Goal: Task Accomplishment & Management: Manage account settings

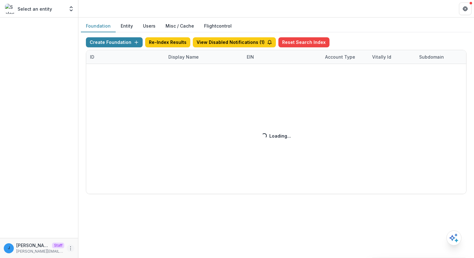
click at [72, 246] on icon "More" at bounding box center [70, 248] width 5 height 5
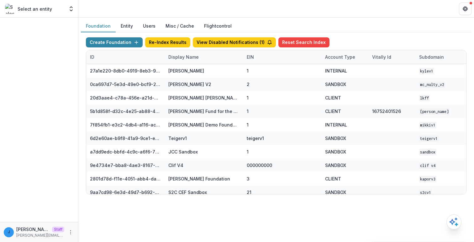
click at [63, 7] on div "Select an entity" at bounding box center [34, 9] width 59 height 10
click at [72, 7] on icon "Open entity switcher" at bounding box center [71, 9] width 6 height 6
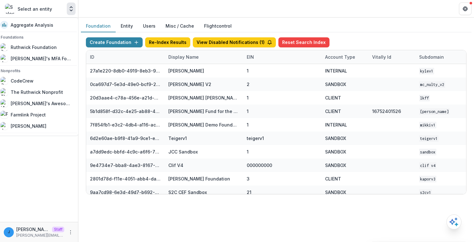
click at [24, 10] on p "Select an entity" at bounding box center [35, 9] width 35 height 7
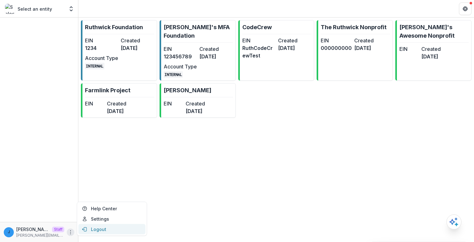
click at [103, 226] on button "Logout" at bounding box center [111, 229] width 67 height 10
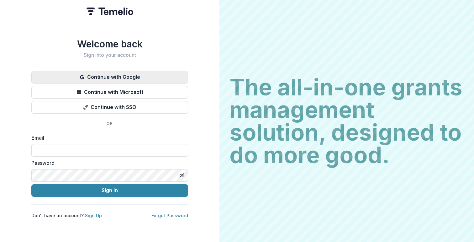
click at [135, 77] on button "Continue with Google" at bounding box center [109, 77] width 157 height 13
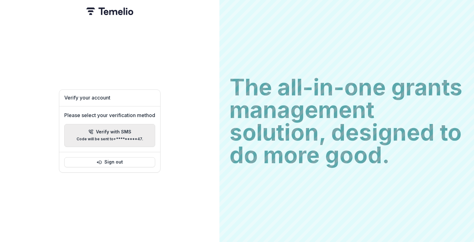
click at [103, 144] on button "Verify with SMS Code will be sent to +*********47 ." at bounding box center [109, 135] width 91 height 23
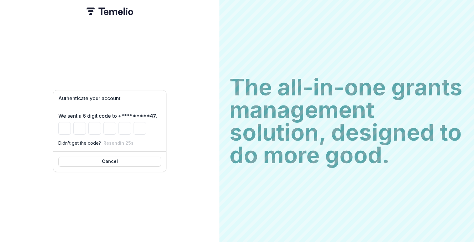
paste input "******"
type input "*"
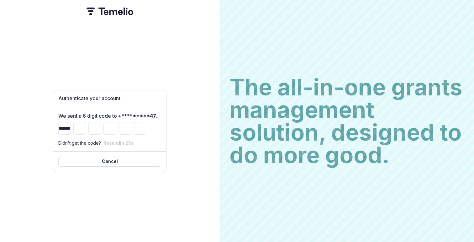
type input "*"
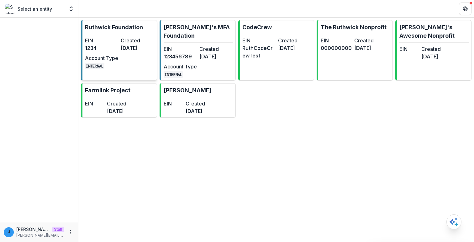
click at [138, 37] on dt "Created" at bounding box center [137, 41] width 33 height 8
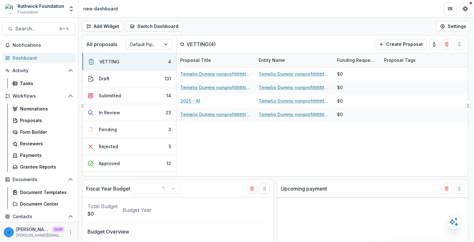
select select "******"
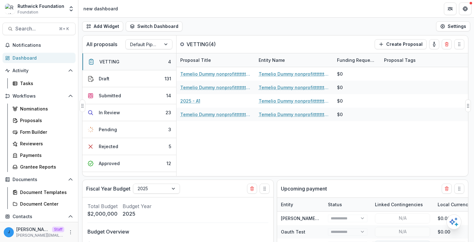
select select "******"
click at [139, 76] on button "Draft 131" at bounding box center [130, 78] width 94 height 17
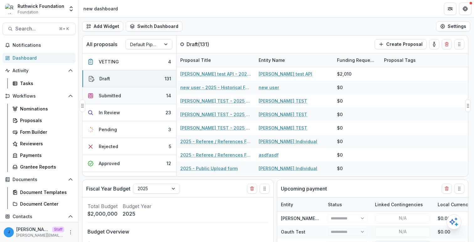
click at [132, 102] on button "Submitted 14" at bounding box center [130, 95] width 94 height 17
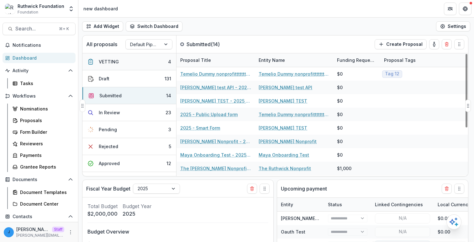
click at [118, 65] on button "VETTING 4" at bounding box center [130, 61] width 94 height 17
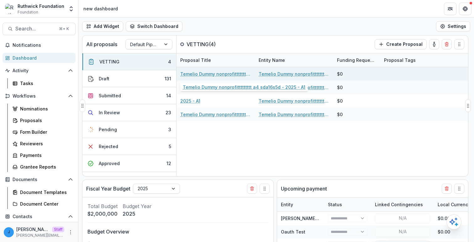
click at [211, 76] on link "Temelio Dummy nonprofittttttttt a4 sda16s5d - 2025 - A1" at bounding box center [215, 74] width 71 height 7
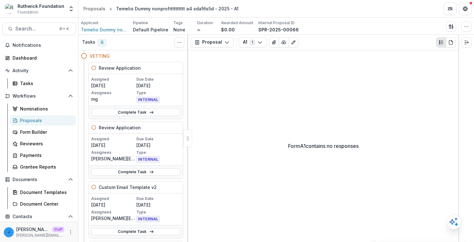
click at [256, 35] on div "Proposal Proposal Payments Reports Grant Agreements Board Summaries Bank Detail…" at bounding box center [323, 42] width 270 height 15
click at [252, 40] on button "A1 1" at bounding box center [253, 42] width 28 height 10
click at [229, 112] on div "Form A1 contains no responses" at bounding box center [323, 146] width 270 height 192
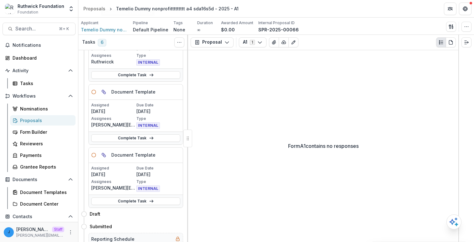
scroll to position [246, 0]
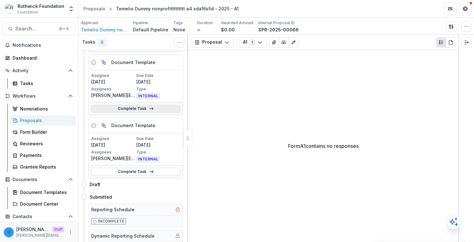
click at [143, 109] on link "Complete Task" at bounding box center [135, 109] width 89 height 8
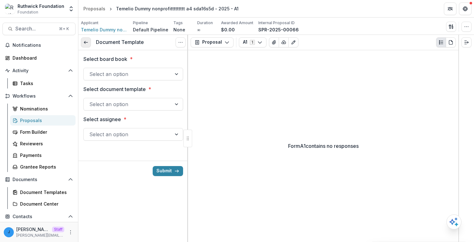
click at [87, 40] on icon at bounding box center [85, 42] width 5 height 5
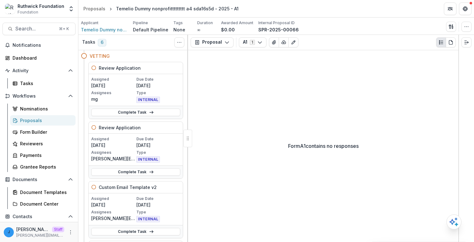
click at [96, 54] on h4 "VETTING" at bounding box center [100, 56] width 20 height 7
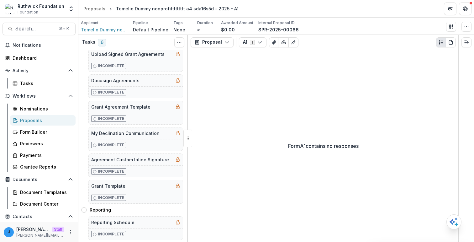
scroll to position [1166, 0]
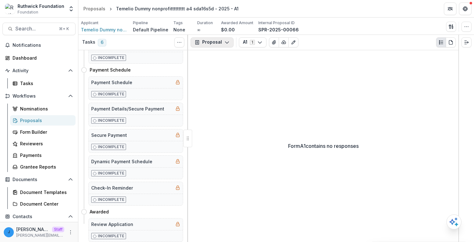
click at [206, 37] on button "Proposal" at bounding box center [212, 42] width 43 height 10
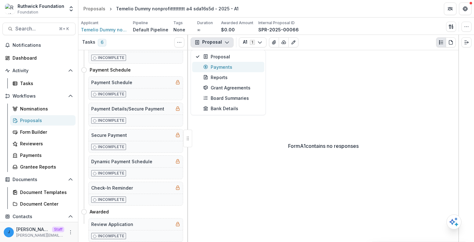
click at [224, 62] on button "Payments" at bounding box center [228, 67] width 72 height 10
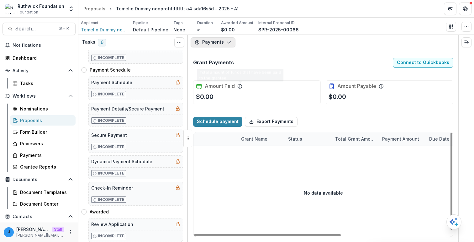
click at [214, 44] on button "Payments" at bounding box center [213, 42] width 45 height 10
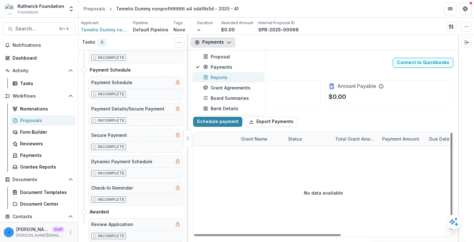
click at [218, 75] on div "Reports" at bounding box center [231, 77] width 57 height 7
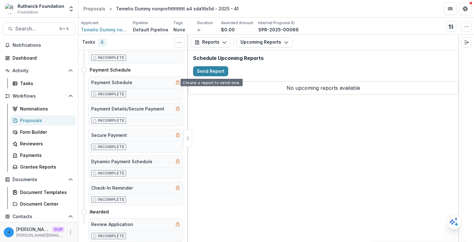
click at [214, 49] on div "Reports Proposal Payments Reports Grant Agreements Board Summaries Bank Details…" at bounding box center [323, 42] width 270 height 15
click at [215, 40] on button "Reports" at bounding box center [211, 42] width 40 height 10
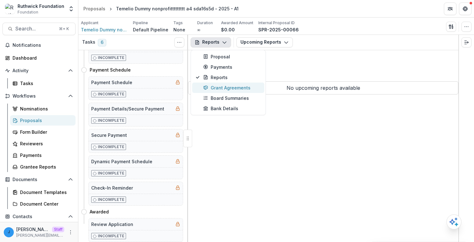
click at [225, 86] on div "Grant Agreements" at bounding box center [231, 87] width 57 height 7
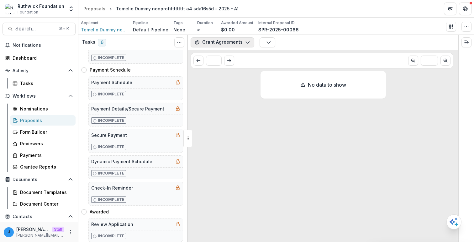
click at [211, 40] on button "Grant Agreements" at bounding box center [223, 42] width 64 height 10
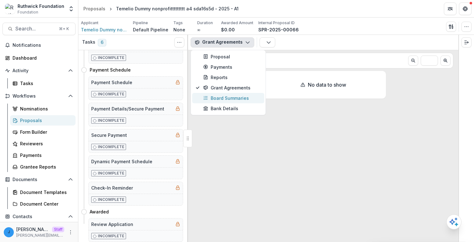
click at [213, 93] on button "Board Summaries" at bounding box center [228, 98] width 72 height 10
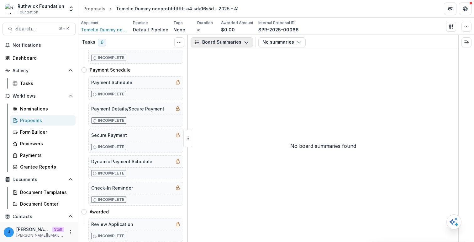
click at [236, 43] on button "Board Summaries" at bounding box center [222, 42] width 62 height 10
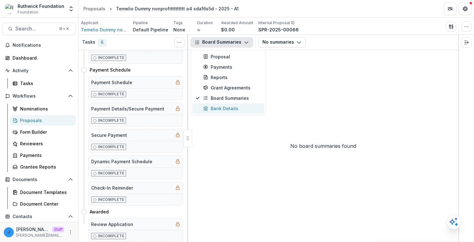
click at [234, 109] on div "Bank Details" at bounding box center [231, 108] width 57 height 7
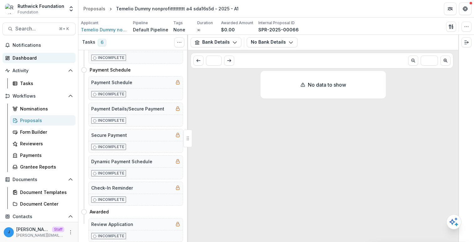
click at [39, 58] on div "Dashboard" at bounding box center [42, 58] width 58 height 7
select select "******"
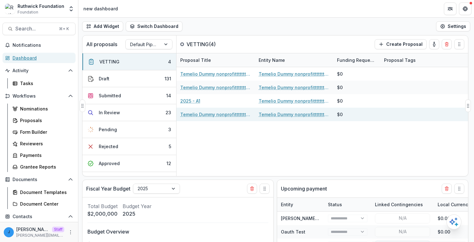
select select "******"
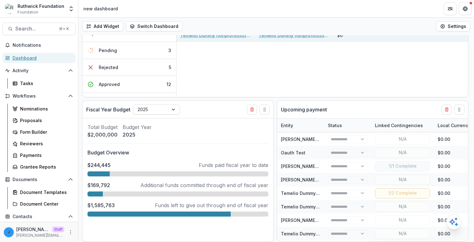
select select "******"
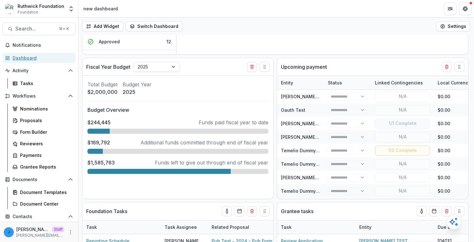
scroll to position [144, 0]
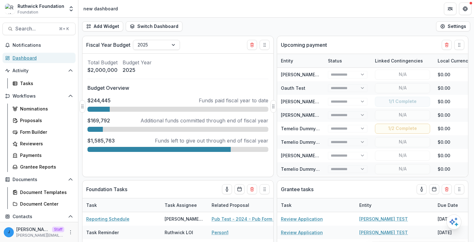
select select "******"
click at [202, 99] on p "Funds paid fiscal year to date" at bounding box center [234, 101] width 70 height 8
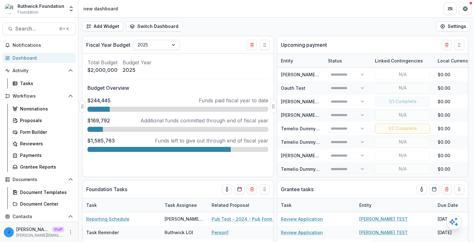
click at [189, 119] on p "Additional funds committed through end of fiscal year" at bounding box center [205, 121] width 128 height 8
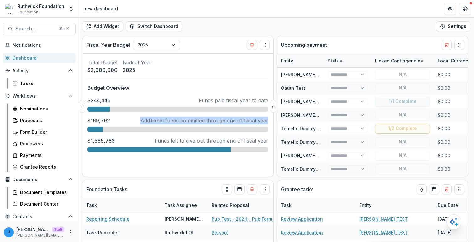
click at [189, 119] on p "Additional funds committed through end of fiscal year" at bounding box center [205, 121] width 128 height 8
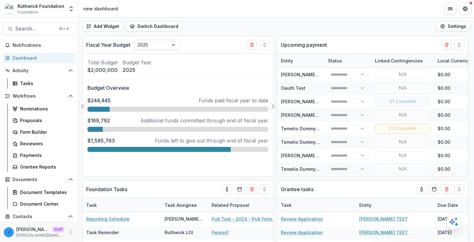
click at [204, 141] on p "Funds left to give out through end of fiscal year" at bounding box center [212, 141] width 114 height 8
click at [192, 89] on p "Budget Overview" at bounding box center [178, 88] width 181 height 8
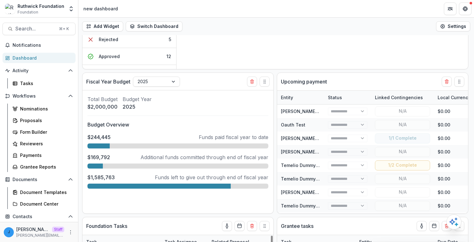
scroll to position [0, 0]
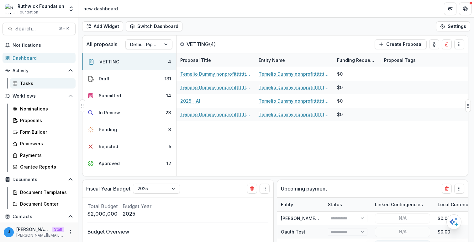
click at [35, 82] on div "Tasks" at bounding box center [45, 83] width 51 height 7
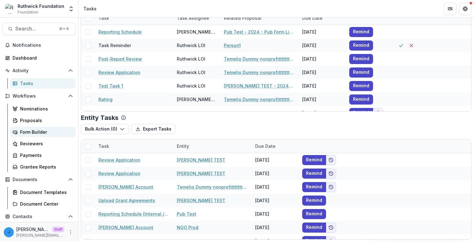
click at [45, 130] on div "Form Builder" at bounding box center [45, 132] width 51 height 7
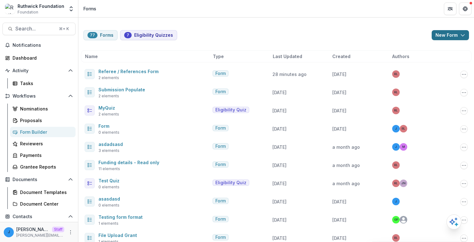
click at [454, 35] on button "New Form" at bounding box center [450, 35] width 37 height 10
click at [424, 60] on button "New Form" at bounding box center [432, 60] width 67 height 10
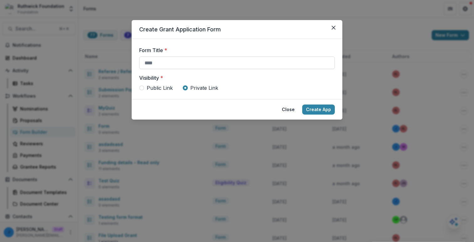
click at [244, 62] on input "Form Title *" at bounding box center [237, 62] width 196 height 13
type input "*******"
click at [302, 104] on button "Create App" at bounding box center [318, 109] width 33 height 10
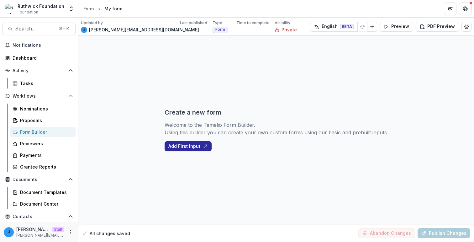
click at [200, 143] on button "Add First Input" at bounding box center [188, 146] width 47 height 10
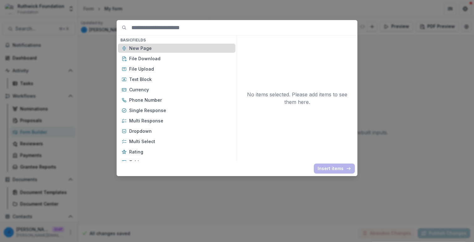
click at [203, 46] on p "New Page" at bounding box center [180, 48] width 103 height 7
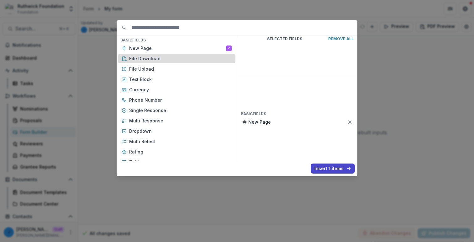
click at [194, 57] on p "File Download" at bounding box center [180, 58] width 103 height 7
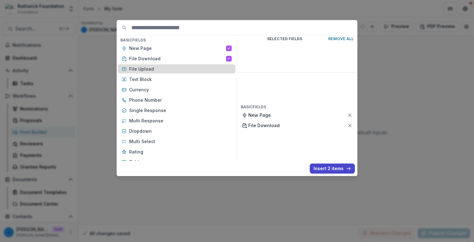
click at [193, 66] on p "File Upload" at bounding box center [180, 69] width 103 height 7
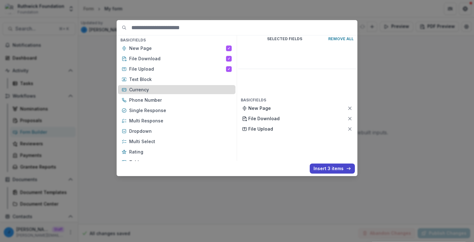
click at [192, 86] on div "Currency" at bounding box center [177, 89] width 118 height 9
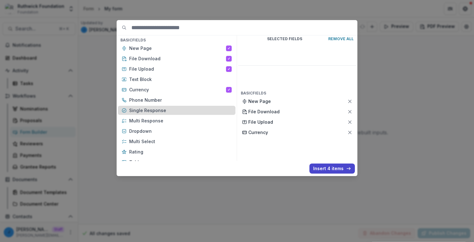
click at [186, 111] on p "Single Response" at bounding box center [180, 110] width 103 height 7
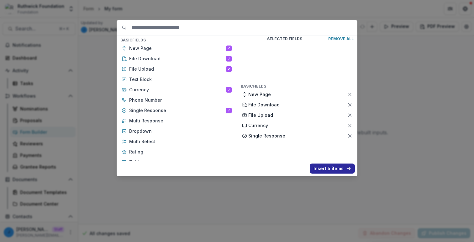
click at [325, 165] on button "Insert 5 items" at bounding box center [332, 168] width 45 height 10
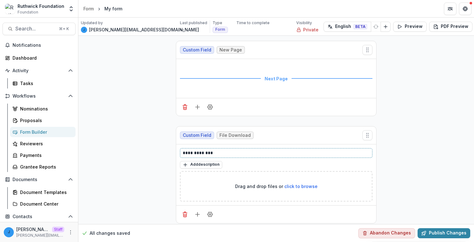
click at [230, 150] on p "**********" at bounding box center [276, 153] width 187 height 7
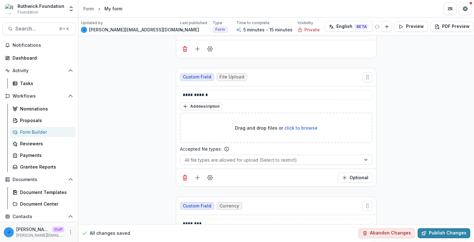
scroll to position [179, 0]
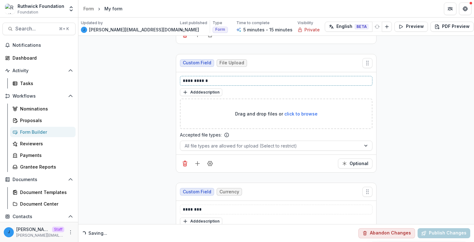
click at [217, 78] on p "**********" at bounding box center [276, 80] width 187 height 7
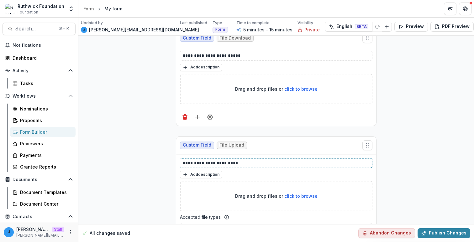
scroll to position [0, 0]
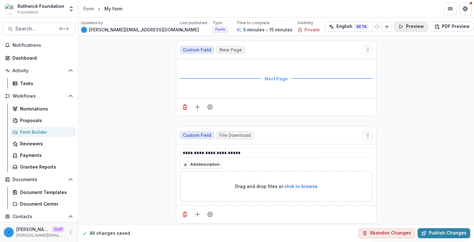
click at [395, 30] on button "Preview" at bounding box center [412, 27] width 34 height 10
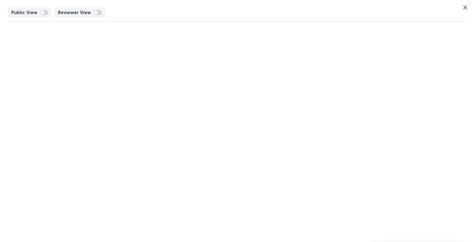
click at [235, 90] on div "Public View Reviewer View" at bounding box center [237, 121] width 474 height 242
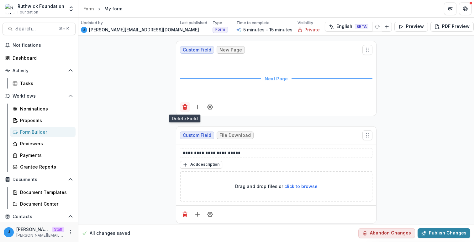
click at [184, 107] on icon "Delete field" at bounding box center [185, 107] width 3 height 3
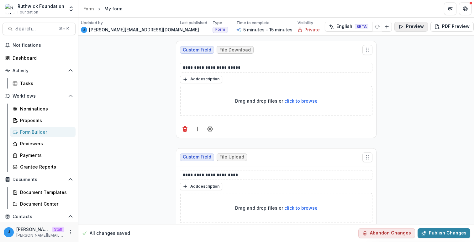
click at [395, 26] on button "Preview" at bounding box center [412, 27] width 34 height 10
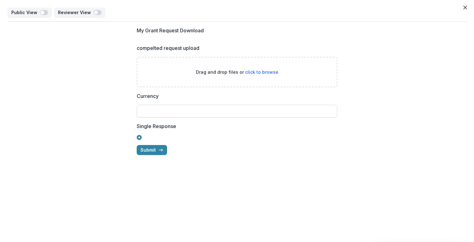
click at [207, 108] on input "Currency" at bounding box center [237, 111] width 201 height 13
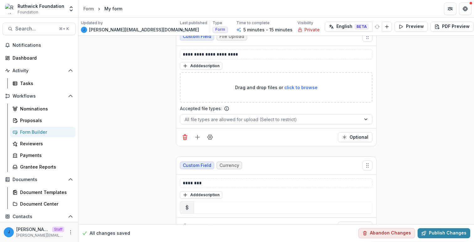
scroll to position [122, 0]
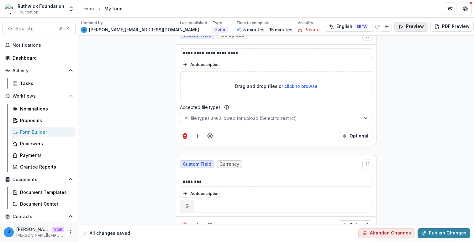
click at [395, 30] on button "Preview" at bounding box center [412, 27] width 34 height 10
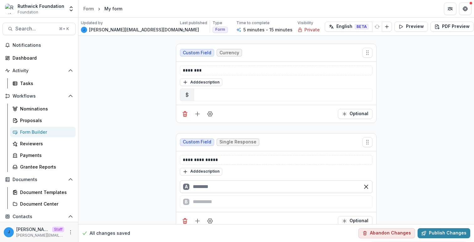
click at [222, 182] on input "text" at bounding box center [276, 186] width 193 height 13
type input "**********"
click at [413, 69] on div "**********" at bounding box center [276, 26] width 396 height 447
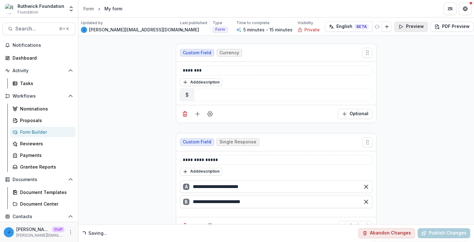
click at [397, 31] on button "Preview" at bounding box center [412, 27] width 34 height 10
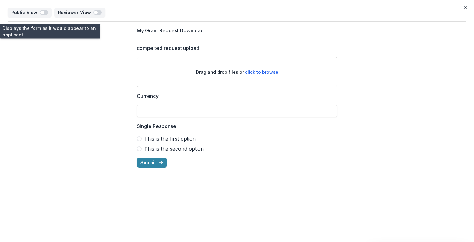
click at [145, 137] on span "This is the first option" at bounding box center [169, 139] width 51 height 8
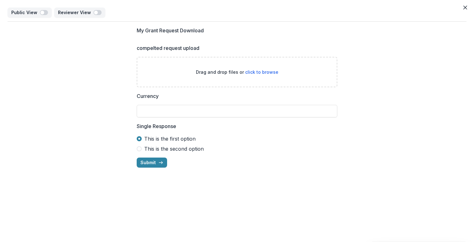
click at [152, 149] on span "This is the second option" at bounding box center [174, 149] width 60 height 8
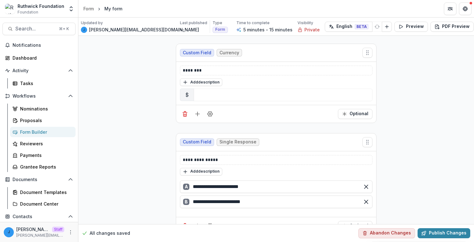
click at [292, 49] on div "Custom Field Currency" at bounding box center [276, 53] width 200 height 18
click at [474, 29] on icon "Edit Form Settings" at bounding box center [481, 26] width 5 height 5
select select "*******"
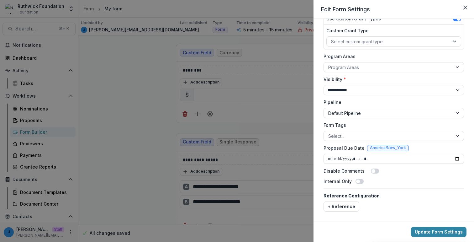
scroll to position [0, 0]
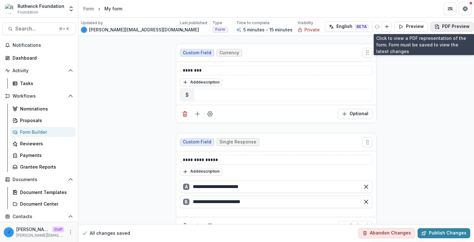
click at [438, 27] on button "PDF Preview" at bounding box center [452, 27] width 43 height 10
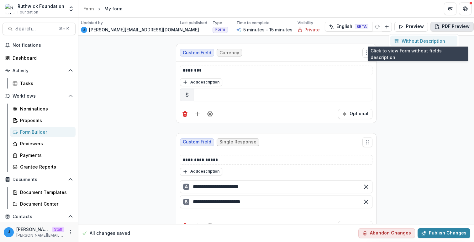
click at [415, 42] on p "Without Description" at bounding box center [424, 41] width 44 height 7
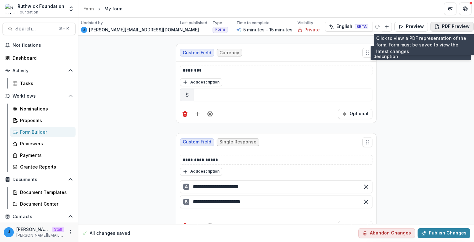
click at [437, 27] on button "PDF Preview" at bounding box center [452, 27] width 43 height 10
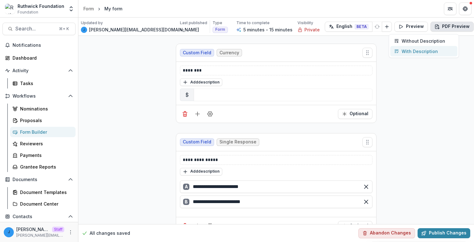
click at [421, 50] on p "With Description" at bounding box center [420, 51] width 36 height 7
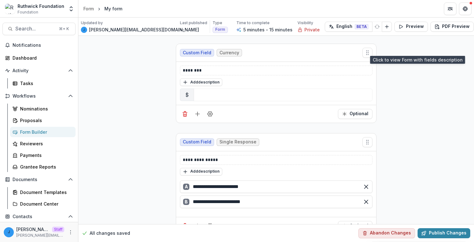
click at [410, 70] on div "**********" at bounding box center [276, 21] width 396 height 437
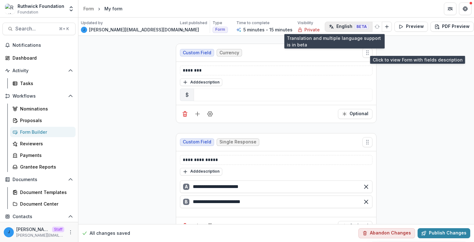
click at [351, 29] on button "English BETA" at bounding box center [349, 27] width 48 height 10
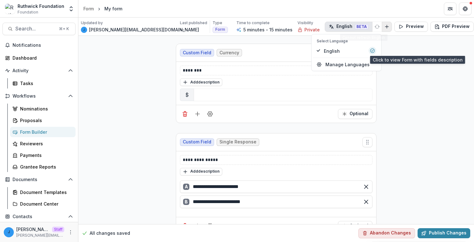
click at [385, 25] on icon "Add Language" at bounding box center [387, 26] width 5 height 5
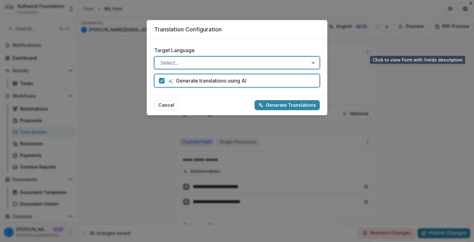
click at [244, 59] on div at bounding box center [231, 62] width 142 height 9
click at [276, 62] on div at bounding box center [231, 62] width 142 height 9
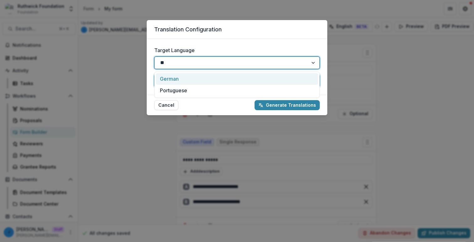
type input "***"
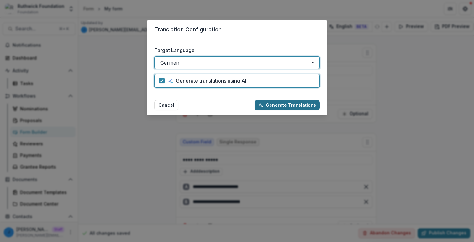
click at [272, 107] on button "Generate Translations" at bounding box center [287, 105] width 65 height 10
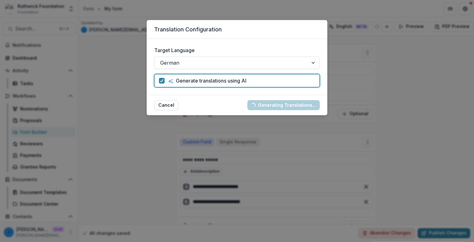
type input "**********"
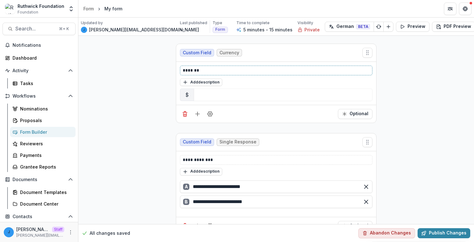
click at [211, 72] on p "*******" at bounding box center [276, 70] width 187 height 7
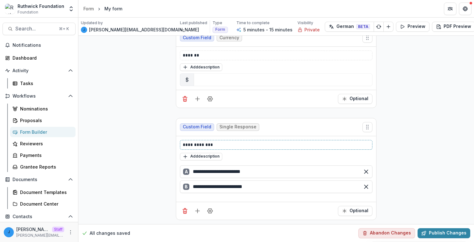
click at [201, 143] on p "**********" at bounding box center [276, 144] width 187 height 7
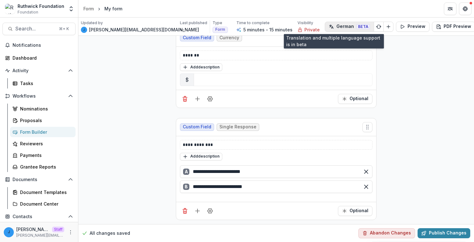
click at [330, 25] on button "German BETA" at bounding box center [349, 27] width 49 height 10
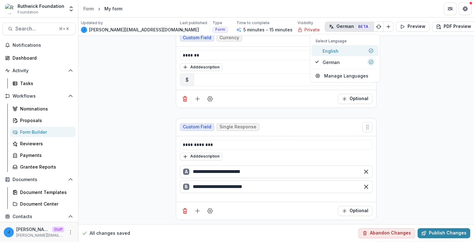
click at [326, 51] on span "English" at bounding box center [331, 50] width 16 height 7
type input "**********"
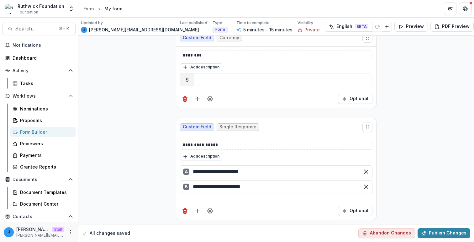
click at [390, 87] on div "**********" at bounding box center [276, 6] width 396 height 437
click at [395, 25] on button "Preview" at bounding box center [412, 27] width 34 height 10
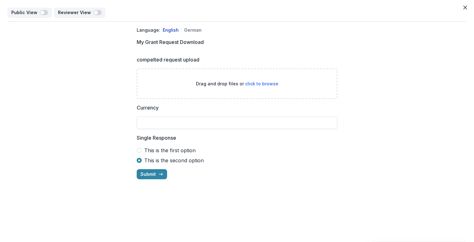
click at [108, 73] on div "Language: English German My Grant Request Download compelted request upload Dra…" at bounding box center [237, 103] width 459 height 162
click at [194, 30] on button "German" at bounding box center [193, 29] width 18 height 5
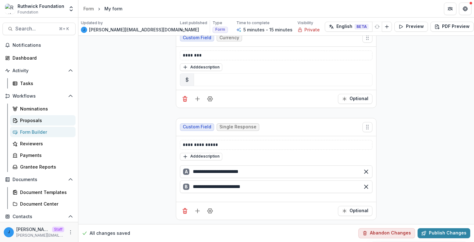
click at [65, 121] on div "Proposals" at bounding box center [45, 120] width 51 height 7
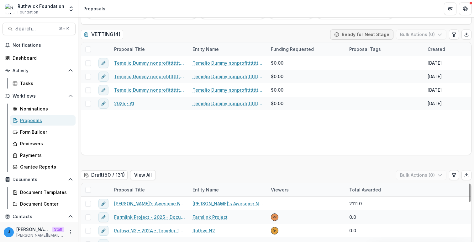
scroll to position [61, 0]
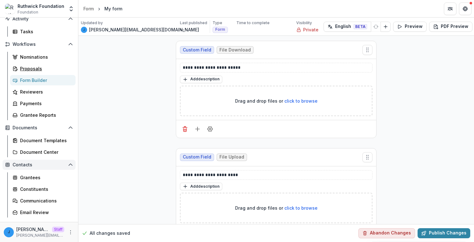
scroll to position [50, 0]
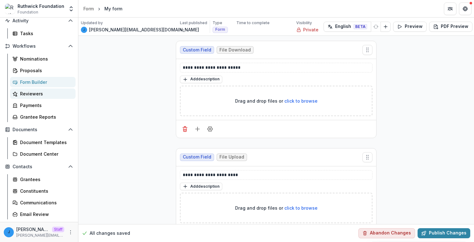
click at [53, 95] on div "Reviewers" at bounding box center [45, 93] width 51 height 7
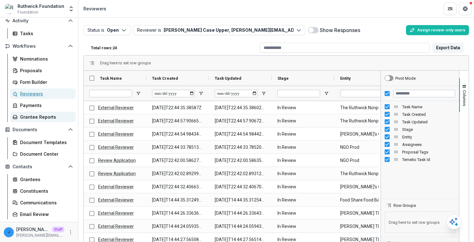
scroll to position [73, 0]
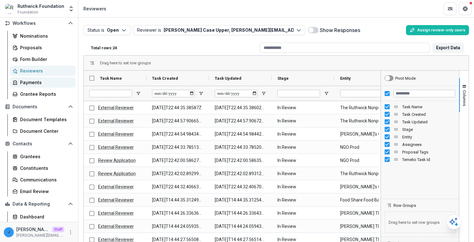
click at [48, 85] on div "Payments" at bounding box center [45, 82] width 51 height 7
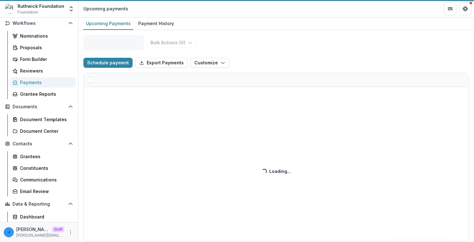
select select "******"
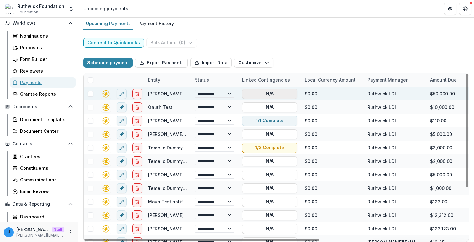
select select "******"
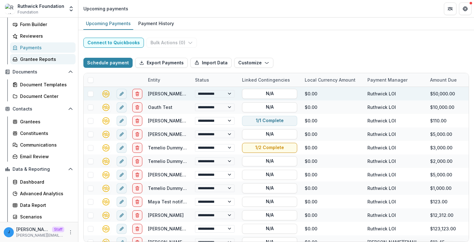
click at [46, 62] on div "Grantee Reports" at bounding box center [45, 59] width 51 height 7
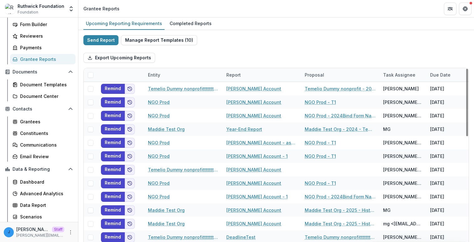
click at [292, 31] on div "Send Report Manage Report Templates ( 10 ) Export Upcoming Reports Entity Repor…" at bounding box center [276, 167] width 396 height 274
click at [28, 82] on div "Document Templates" at bounding box center [45, 84] width 51 height 7
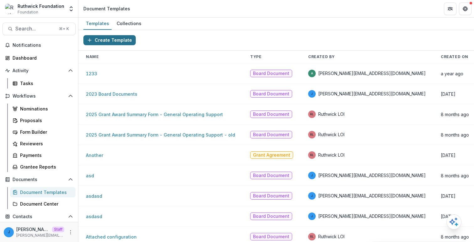
click at [120, 41] on button "Create Template" at bounding box center [109, 40] width 52 height 10
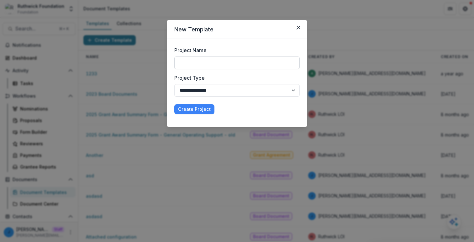
click at [182, 61] on input "Project Name" at bounding box center [236, 62] width 125 height 13
click at [193, 38] on header "New Template" at bounding box center [237, 29] width 141 height 19
click at [187, 62] on input "Project Name" at bounding box center [236, 62] width 125 height 13
type input "**********"
click at [174, 104] on button "Create Project" at bounding box center [194, 109] width 40 height 10
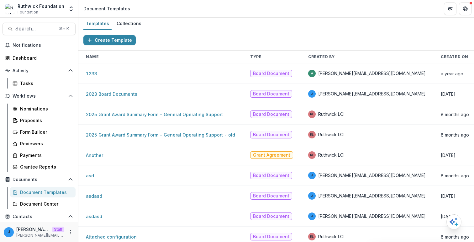
click at [125, 16] on header "Document Templates" at bounding box center [276, 8] width 396 height 17
click at [123, 22] on div "Collections" at bounding box center [129, 23] width 30 height 9
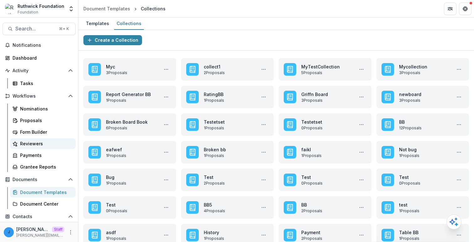
scroll to position [108, 0]
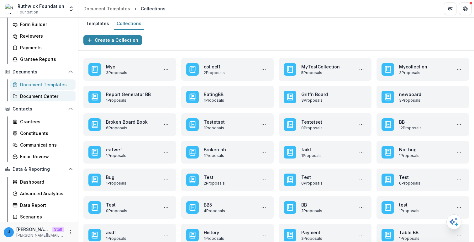
click at [45, 93] on div "Document Center" at bounding box center [45, 96] width 51 height 7
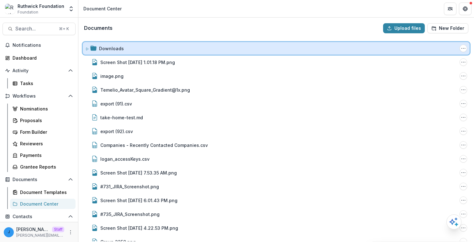
click at [86, 48] on icon at bounding box center [87, 49] width 4 height 4
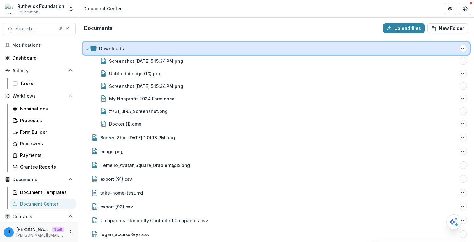
click at [212, 47] on div "Downloads" at bounding box center [278, 48] width 358 height 7
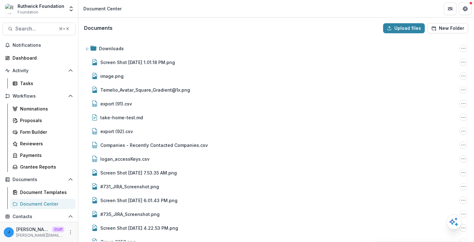
click at [168, 30] on div "Documents Upload files New Folder" at bounding box center [276, 28] width 395 height 20
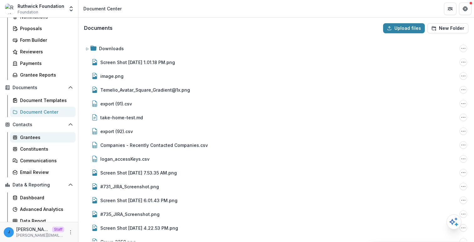
scroll to position [108, 0]
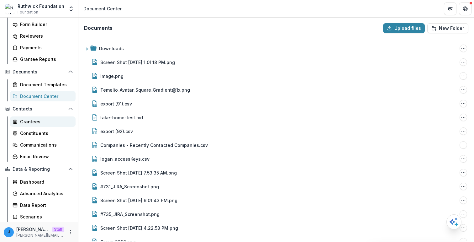
click at [45, 125] on link "Grantees" at bounding box center [43, 121] width 66 height 10
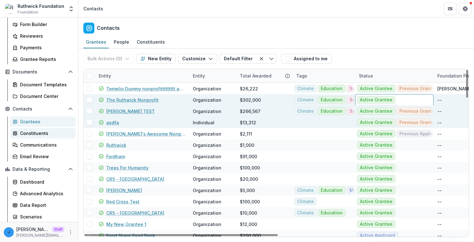
click at [39, 134] on div "Constituents" at bounding box center [45, 133] width 51 height 7
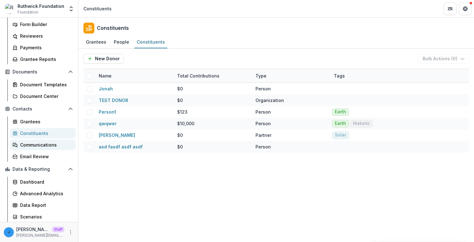
click at [51, 144] on div "Communications" at bounding box center [45, 144] width 51 height 7
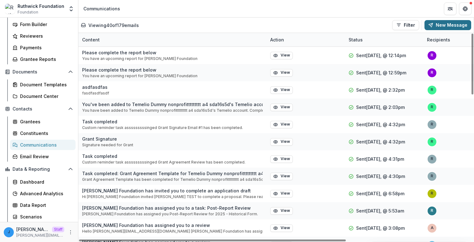
click at [438, 24] on button "New Message" at bounding box center [448, 25] width 47 height 10
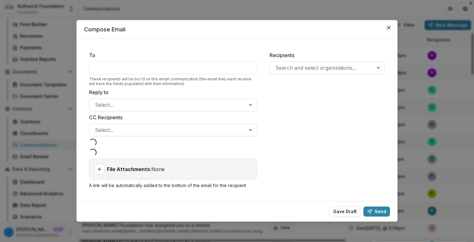
click at [183, 70] on div at bounding box center [173, 67] width 168 height 13
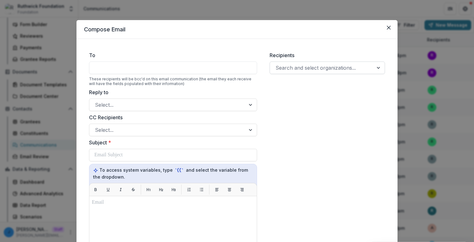
click at [298, 72] on div "Search and select organizations..." at bounding box center [322, 68] width 104 height 10
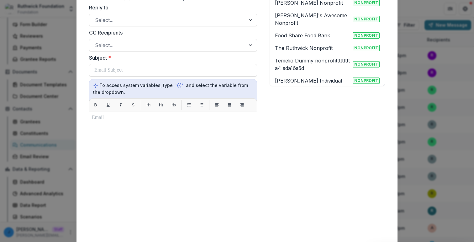
scroll to position [131, 0]
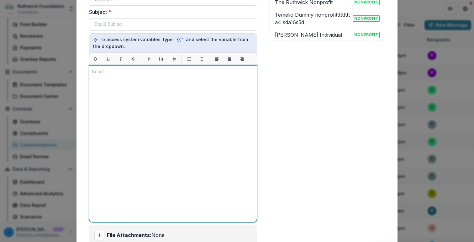
click at [214, 171] on div at bounding box center [173, 143] width 162 height 151
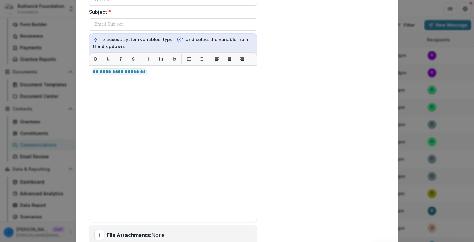
click at [327, 76] on div "Recipients Search and select organizations..." at bounding box center [327, 88] width 125 height 344
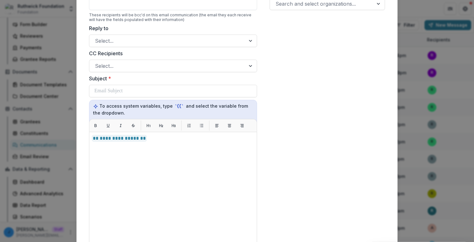
scroll to position [0, 0]
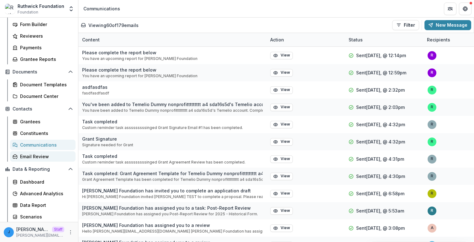
click at [43, 157] on div "Email Review" at bounding box center [45, 156] width 51 height 7
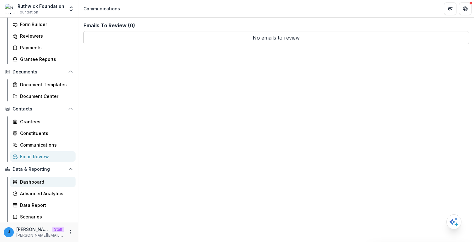
click at [52, 180] on div "Dashboard" at bounding box center [45, 181] width 51 height 7
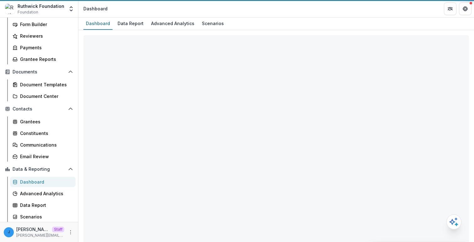
select select "**********"
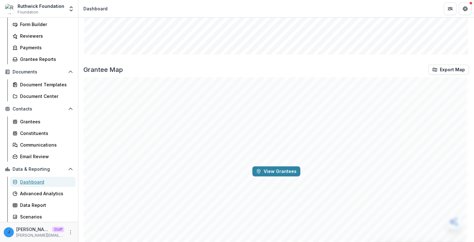
scroll to position [959, 0]
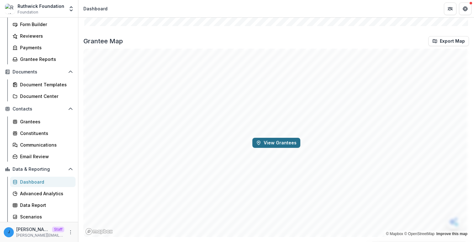
click at [274, 144] on button "View Grantees" at bounding box center [277, 143] width 48 height 10
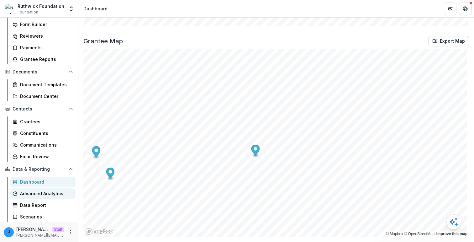
click at [42, 190] on div "Advanced Analytics" at bounding box center [45, 193] width 51 height 7
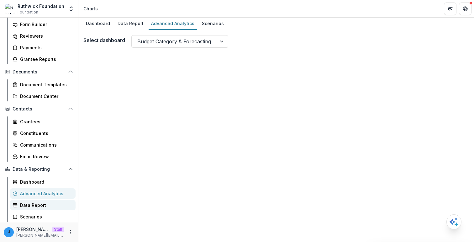
click at [42, 205] on div "Data Report" at bounding box center [45, 205] width 51 height 7
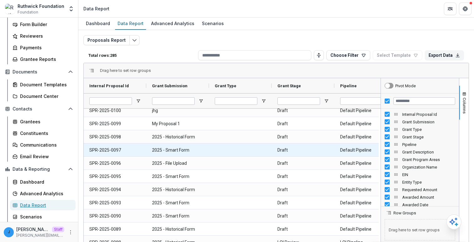
scroll to position [0, 242]
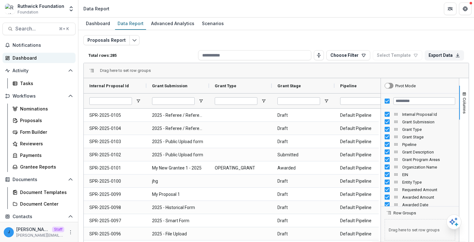
click at [30, 58] on div "Dashboard" at bounding box center [42, 58] width 58 height 7
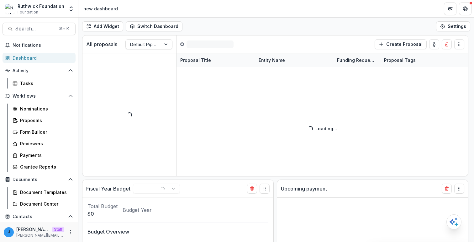
select select "******"
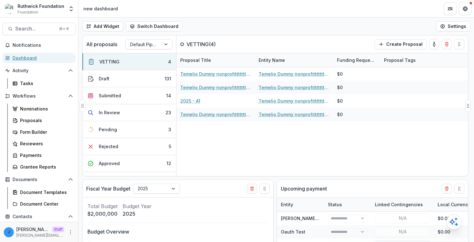
select select "******"
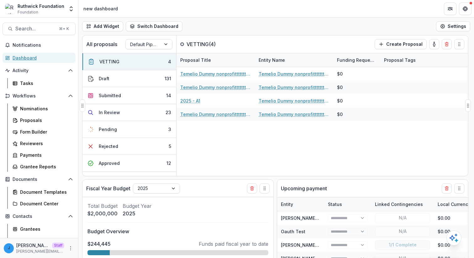
select select "******"
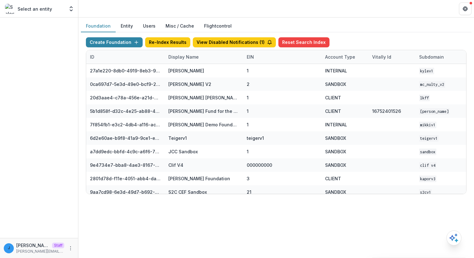
click at [126, 25] on button "Entity" at bounding box center [127, 26] width 22 height 12
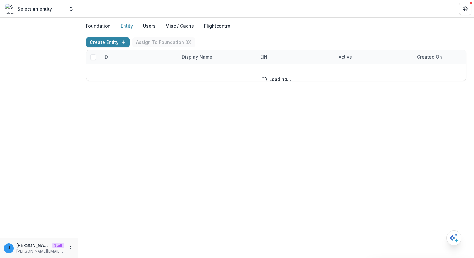
click at [107, 25] on button "Foundation" at bounding box center [98, 26] width 35 height 12
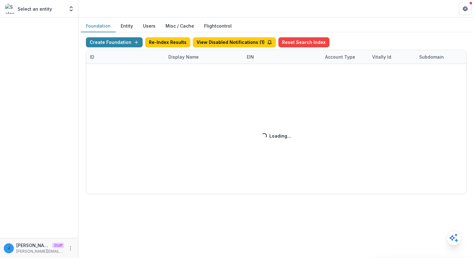
click at [149, 25] on button "Users" at bounding box center [149, 26] width 23 height 12
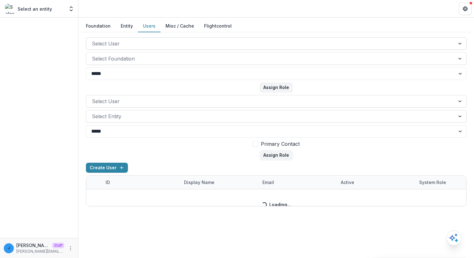
click at [120, 41] on div at bounding box center [271, 43] width 358 height 9
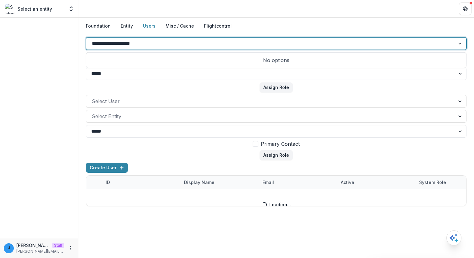
type input "**********"
click at [260, 83] on button "Assign Role" at bounding box center [276, 88] width 33 height 10
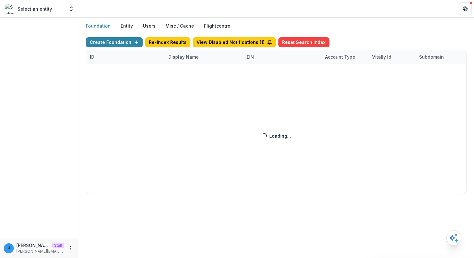
click at [126, 42] on div "Create Foundation Re-Index Results View Disabled Notifications ( 1 ) Reset Sear…" at bounding box center [276, 115] width 381 height 157
click at [253, 171] on div "Create Foundation Re-Index Results View Disabled Notifications ( 1 ) Reset Sear…" at bounding box center [276, 115] width 381 height 157
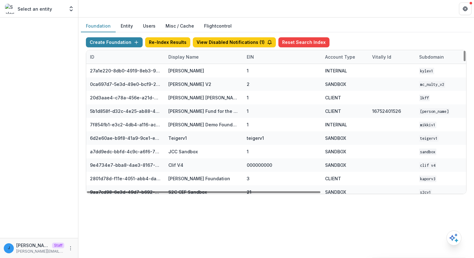
click at [142, 23] on button "Users" at bounding box center [149, 26] width 23 height 12
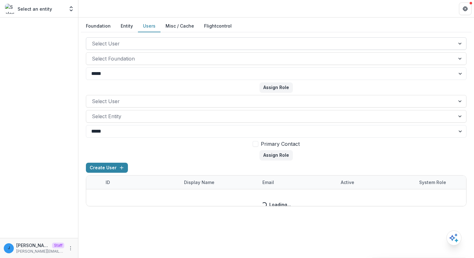
click at [151, 38] on div "Select User" at bounding box center [276, 43] width 381 height 13
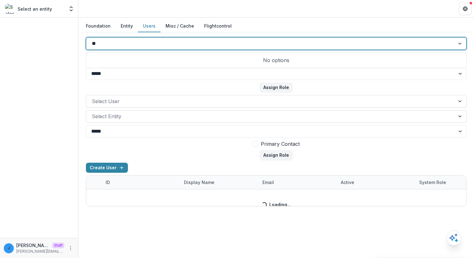
type input "*"
click at [121, 68] on select "**********" at bounding box center [276, 73] width 381 height 13
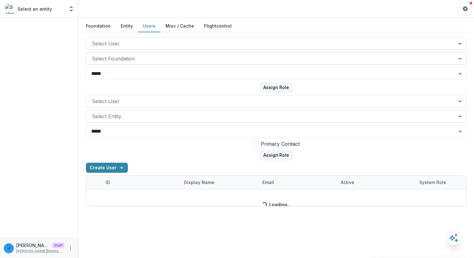
click at [125, 57] on div at bounding box center [271, 58] width 358 height 9
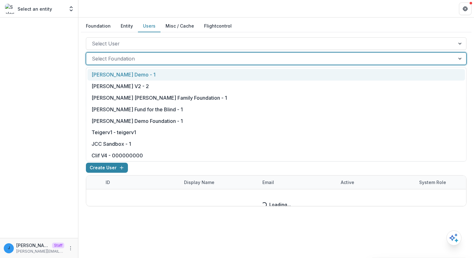
click at [125, 55] on div at bounding box center [271, 58] width 358 height 9
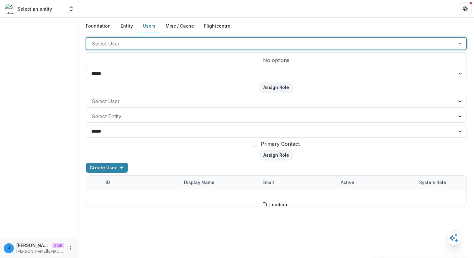
click at [125, 42] on div at bounding box center [271, 43] width 358 height 9
type input "******"
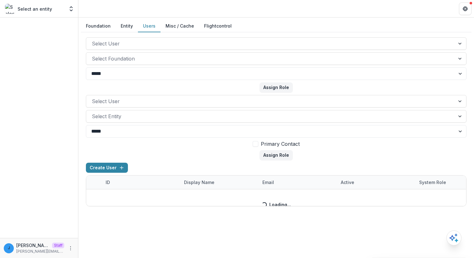
click at [318, 24] on div "Foundation Entity Users Misc / Cache Flightcontrol" at bounding box center [276, 26] width 391 height 12
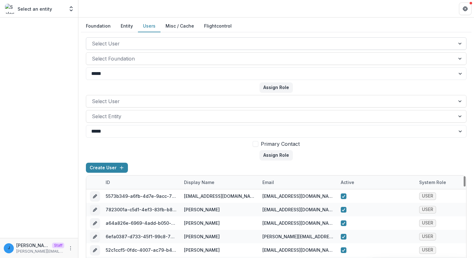
click at [146, 42] on div at bounding box center [271, 43] width 358 height 9
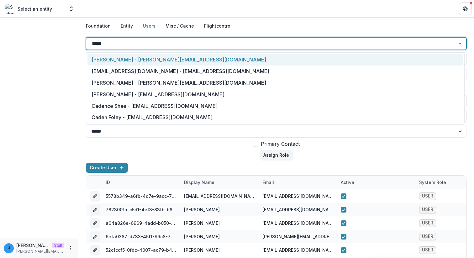
type input "******"
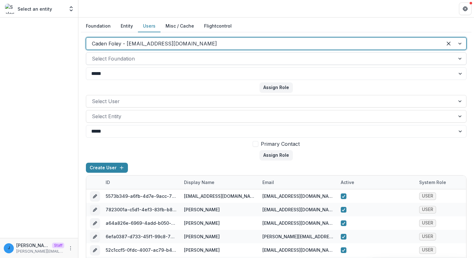
click at [115, 61] on div at bounding box center [271, 58] width 358 height 9
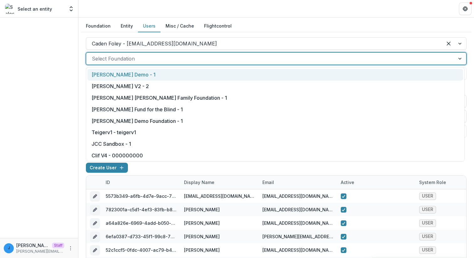
click at [109, 56] on div at bounding box center [271, 58] width 358 height 9
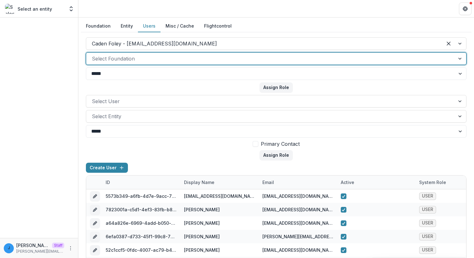
click at [103, 27] on button "Foundation" at bounding box center [98, 26] width 35 height 12
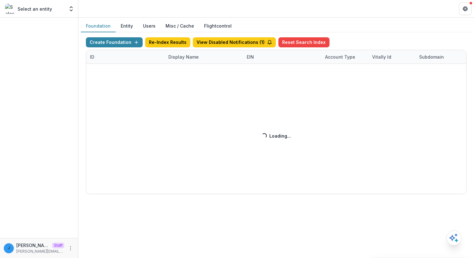
click at [122, 40] on div "Create Foundation Re-Index Results View Disabled Notifications ( 1 ) Reset Sear…" at bounding box center [276, 115] width 381 height 157
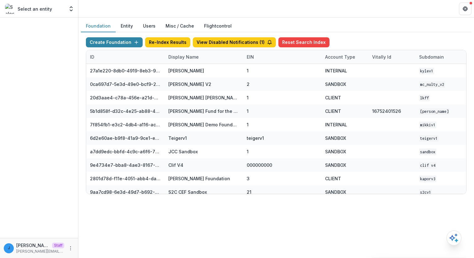
click at [115, 47] on button "Create Foundation" at bounding box center [114, 42] width 57 height 10
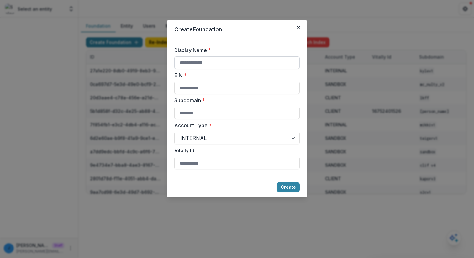
click at [211, 62] on input "Display Name *" at bounding box center [236, 62] width 125 height 13
type input "**********"
click at [198, 114] on input "Subdomain *" at bounding box center [236, 113] width 125 height 13
type input "*****"
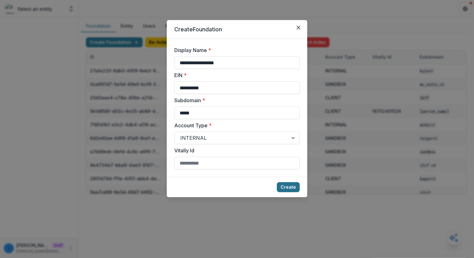
click at [287, 188] on button "Create" at bounding box center [288, 187] width 23 height 10
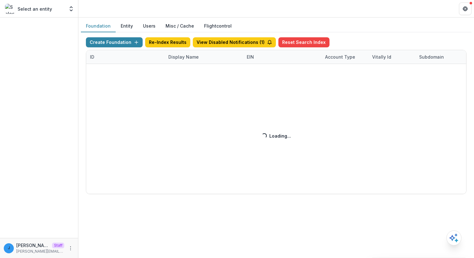
click at [150, 22] on button "Users" at bounding box center [149, 26] width 23 height 12
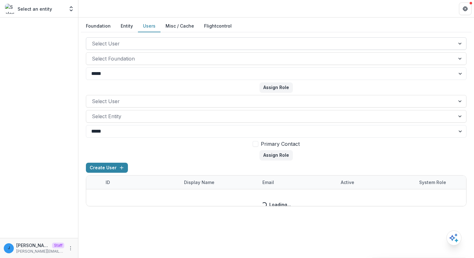
click at [146, 47] on div at bounding box center [271, 43] width 358 height 9
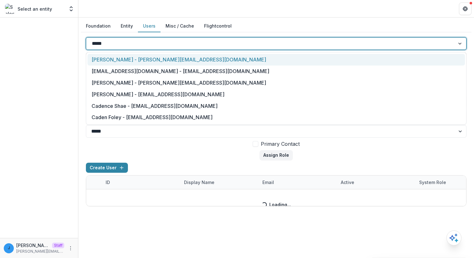
type input "******"
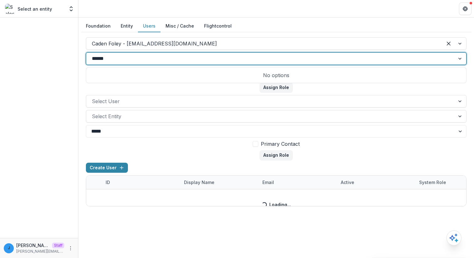
type input "*****"
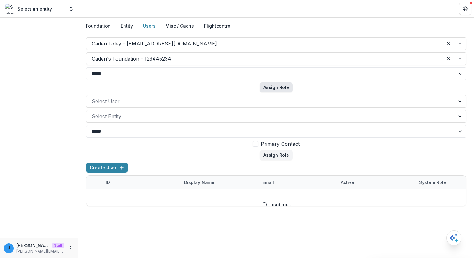
click at [282, 92] on button "Assign Role" at bounding box center [276, 88] width 33 height 10
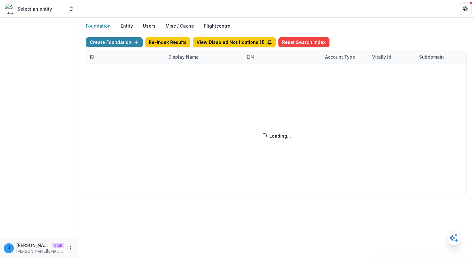
click at [127, 26] on button "Entity" at bounding box center [127, 26] width 22 height 12
click at [99, 29] on button "Foundation" at bounding box center [98, 26] width 35 height 12
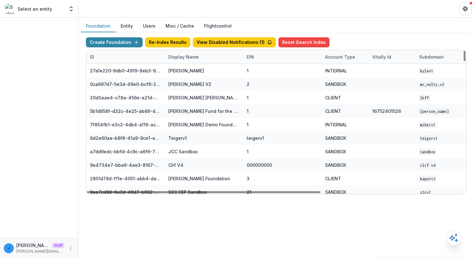
click at [136, 61] on div "ID" at bounding box center [125, 56] width 78 height 13
click at [195, 60] on div "Display Name" at bounding box center [184, 57] width 38 height 7
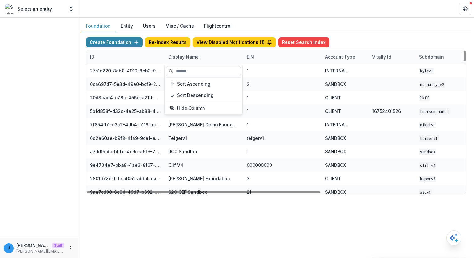
click at [185, 73] on input at bounding box center [203, 71] width 75 height 10
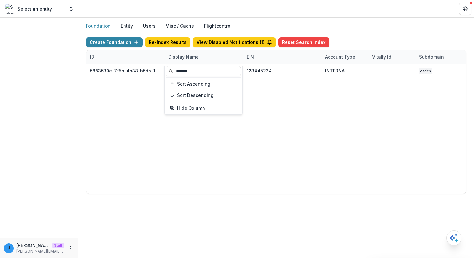
type input "*******"
click at [275, 132] on div "5883530e-7f5b-4b38-b5db-1bf449e04b92 Caden's Foundation 123445234 INTERNAL cade…" at bounding box center [392, 129] width 612 height 130
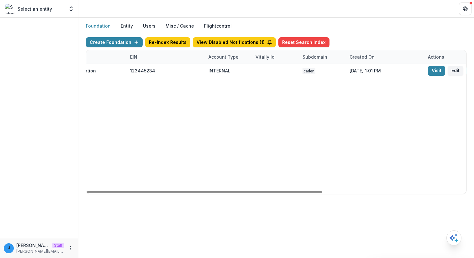
scroll to position [0, 232]
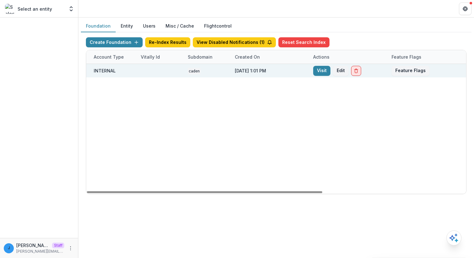
click at [359, 72] on button "Delete Foundation" at bounding box center [356, 71] width 10 height 10
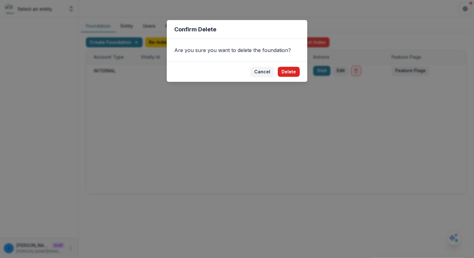
click at [296, 72] on button "Delete" at bounding box center [289, 72] width 22 height 10
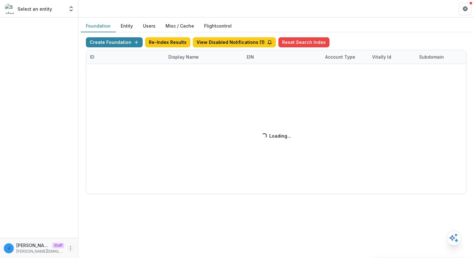
click at [70, 251] on button "More" at bounding box center [71, 249] width 8 height 8
click at [99, 233] on link "Settings" at bounding box center [111, 235] width 67 height 10
click at [166, 56] on div "Create Foundation Re-Index Results View Disabled Notifications ( 1 ) Reset Sear…" at bounding box center [276, 115] width 381 height 157
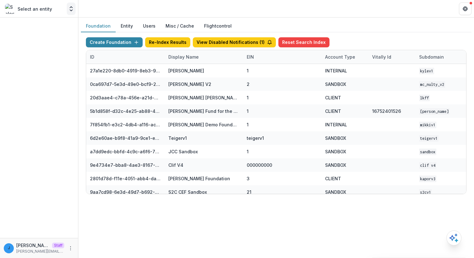
click at [69, 11] on icon "Open entity switcher" at bounding box center [71, 9] width 6 height 6
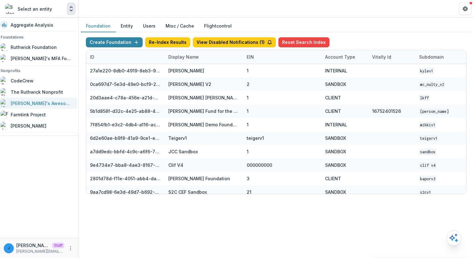
click at [42, 99] on link "[PERSON_NAME]'s Awesome Nonprofit" at bounding box center [37, 103] width 80 height 11
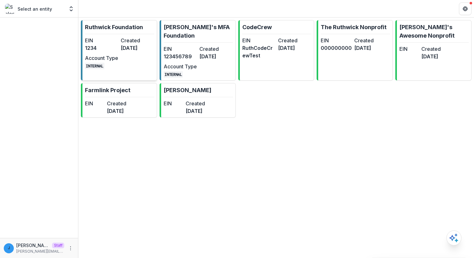
click at [125, 31] on link "[PERSON_NAME] Foundation EIN 1234 Created [DATE] Account Type INTERNAL" at bounding box center [119, 50] width 76 height 61
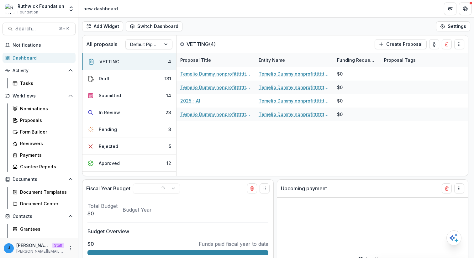
select select "******"
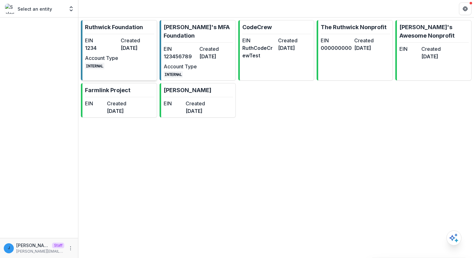
click at [99, 37] on dt "EIN" at bounding box center [101, 41] width 33 height 8
select select "******"
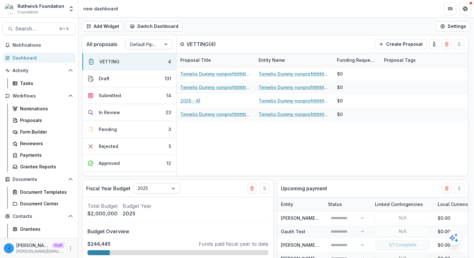
select select "******"
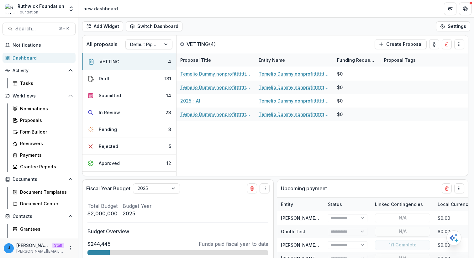
select select "******"
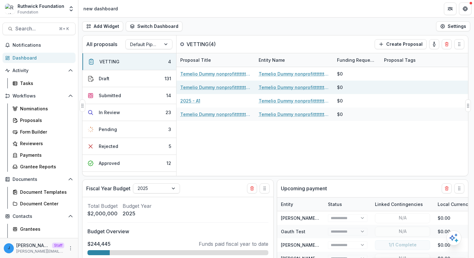
click at [215, 87] on link "Temelio Dummy nonprofittttttttt a4 sda16s5d - 2025 - A1" at bounding box center [215, 87] width 71 height 7
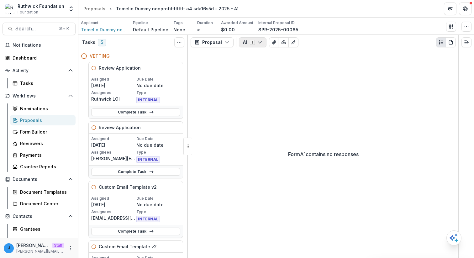
click at [252, 45] on button "A1 1" at bounding box center [253, 42] width 28 height 10
click at [269, 39] on button "View Attached Files" at bounding box center [274, 42] width 10 height 10
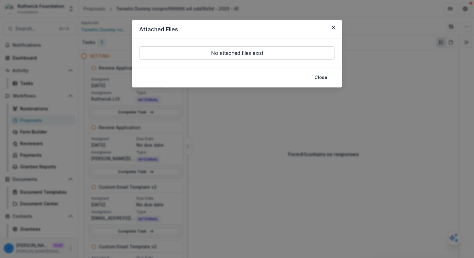
click at [322, 27] on header "Attached Files" at bounding box center [237, 29] width 211 height 19
click at [336, 25] on button "Close" at bounding box center [334, 28] width 10 height 10
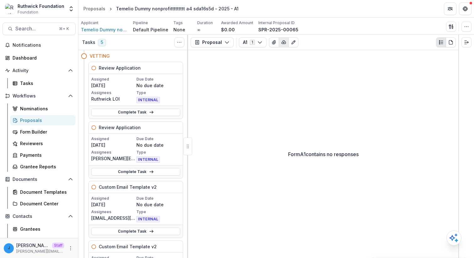
click at [285, 39] on button "button" at bounding box center [284, 42] width 10 height 10
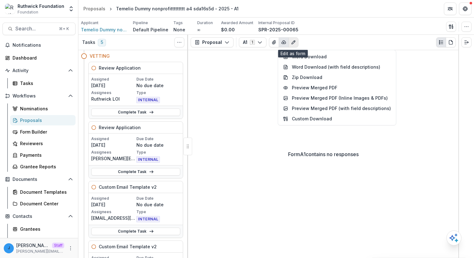
click at [291, 41] on icon "Edit as form" at bounding box center [293, 42] width 5 height 5
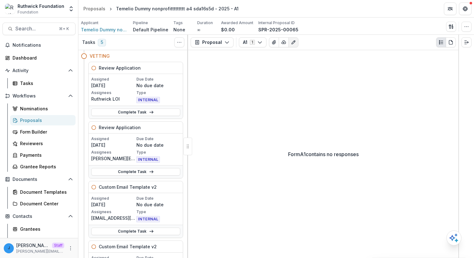
click at [291, 43] on icon "Edit as form" at bounding box center [293, 42] width 5 height 5
click at [295, 42] on icon "Edit as form" at bounding box center [293, 42] width 5 height 5
click at [292, 46] on button "Edit as form" at bounding box center [294, 42] width 10 height 10
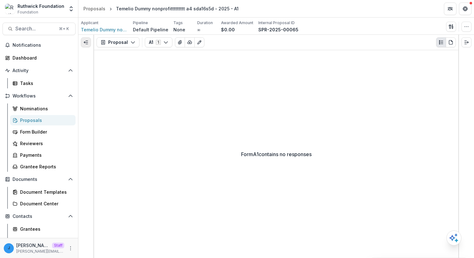
click at [85, 42] on icon "Expand left" at bounding box center [85, 42] width 5 height 5
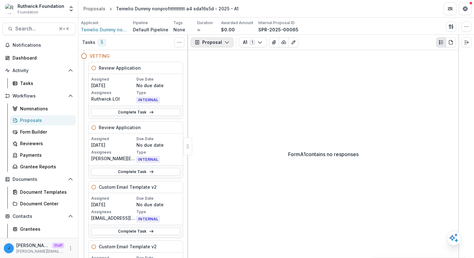
click at [227, 42] on polyline "button" at bounding box center [226, 43] width 3 height 2
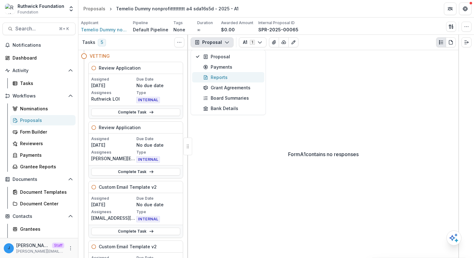
click at [218, 76] on div "Reports" at bounding box center [231, 77] width 57 height 7
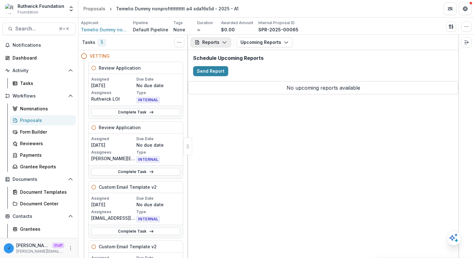
click at [217, 42] on button "Reports" at bounding box center [211, 42] width 40 height 10
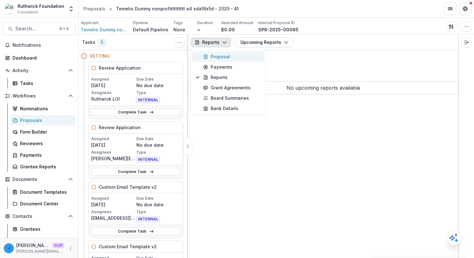
click at [216, 56] on div "Proposal" at bounding box center [231, 56] width 57 height 7
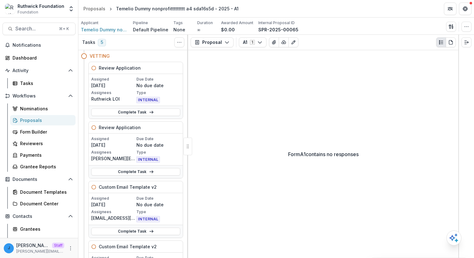
click at [214, 37] on div "Proposal Proposal Payments Reports Grant Agreements Board Summaries Bank Detail…" at bounding box center [323, 42] width 270 height 15
click at [213, 43] on button "Proposal" at bounding box center [212, 42] width 43 height 10
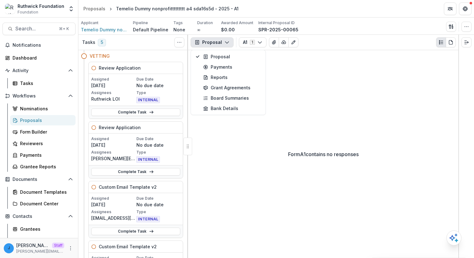
click at [213, 43] on button "Proposal" at bounding box center [212, 42] width 43 height 10
